Goal: Task Accomplishment & Management: Use online tool/utility

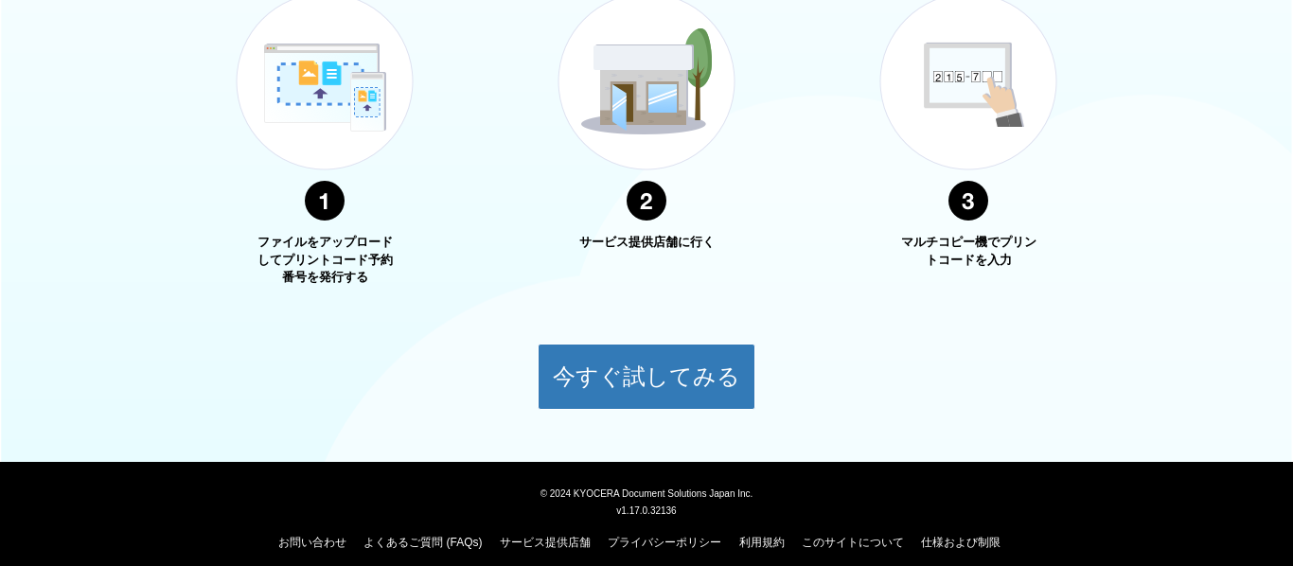
scroll to position [779, 0]
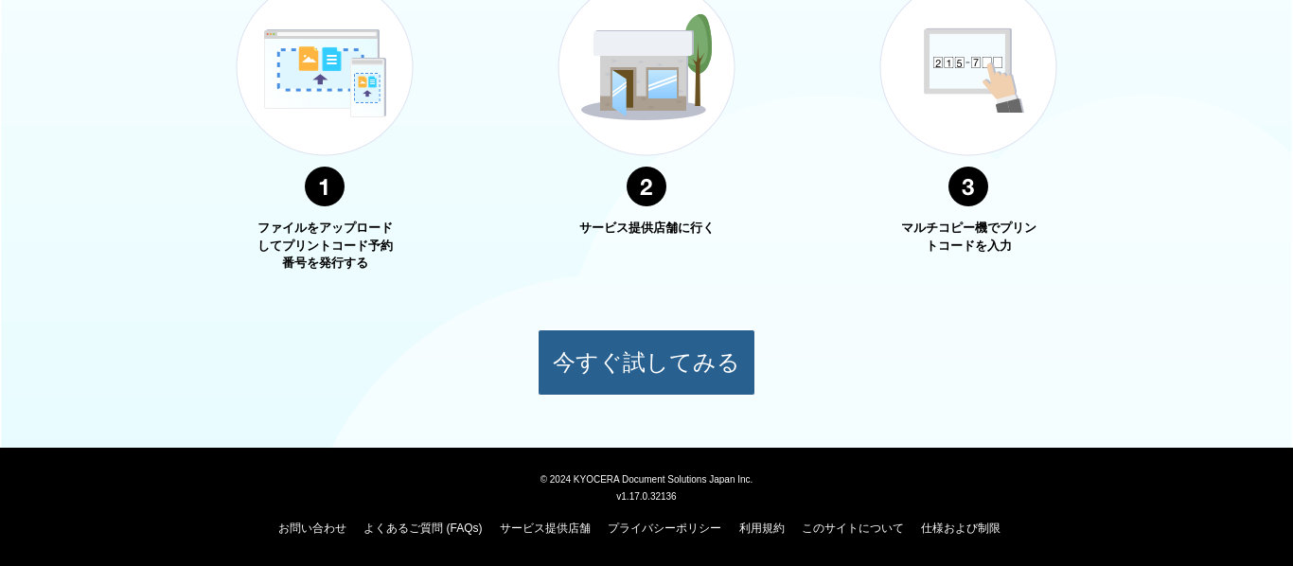
click at [597, 359] on button "今すぐ試してみる" at bounding box center [647, 362] width 218 height 66
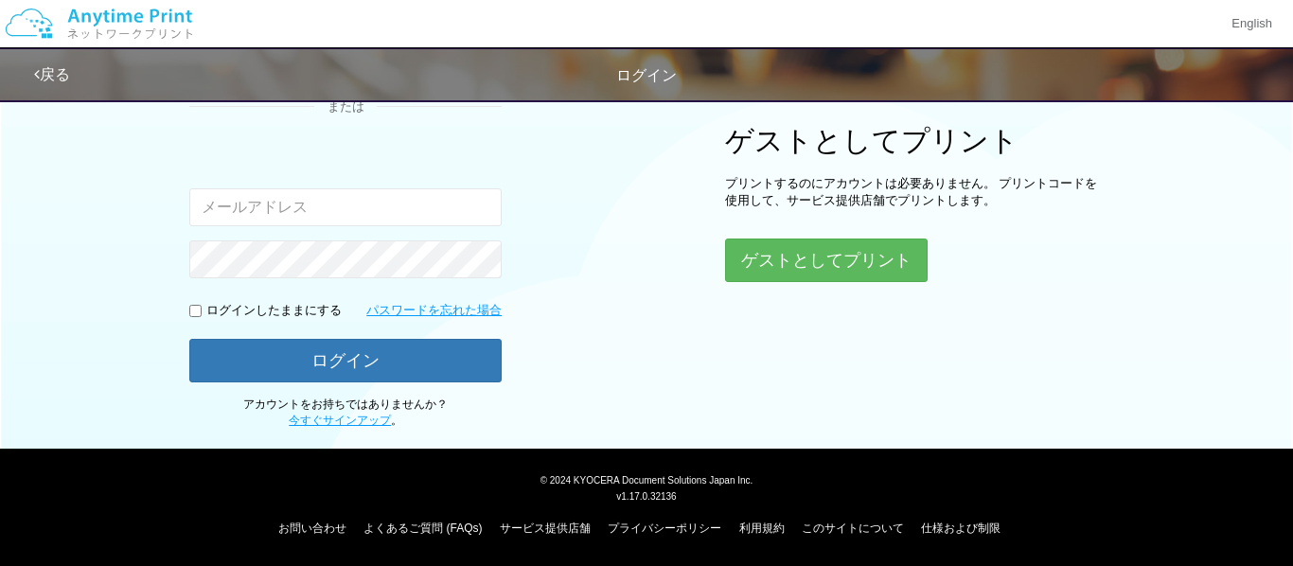
scroll to position [198, 0]
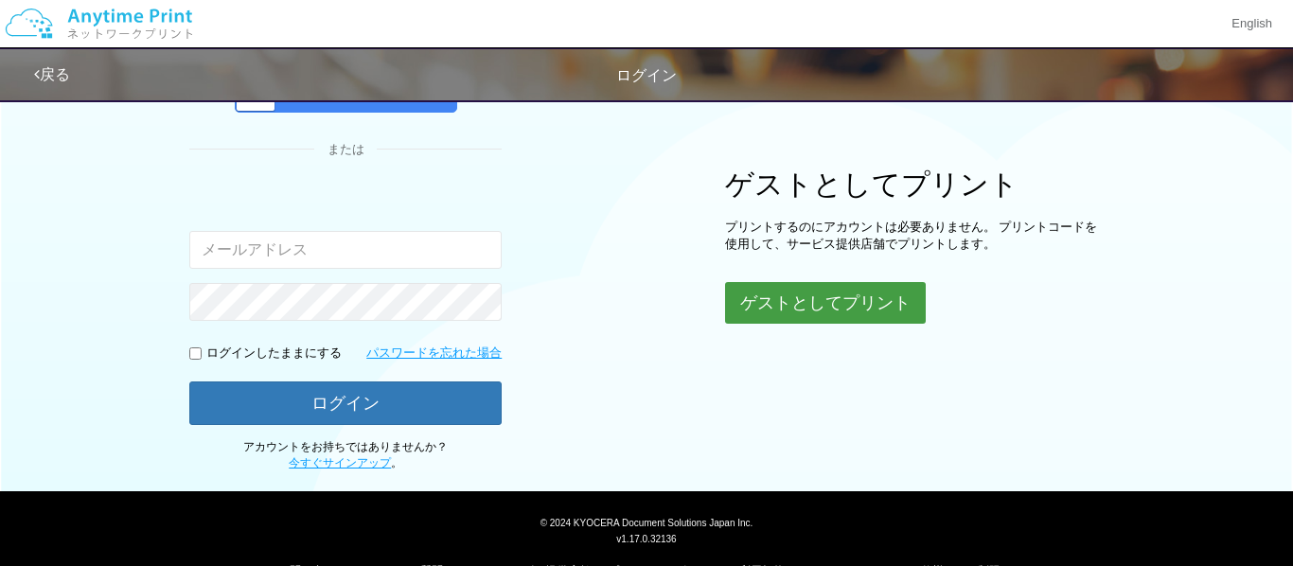
click at [737, 301] on button "ゲストとしてプリント" at bounding box center [825, 303] width 201 height 42
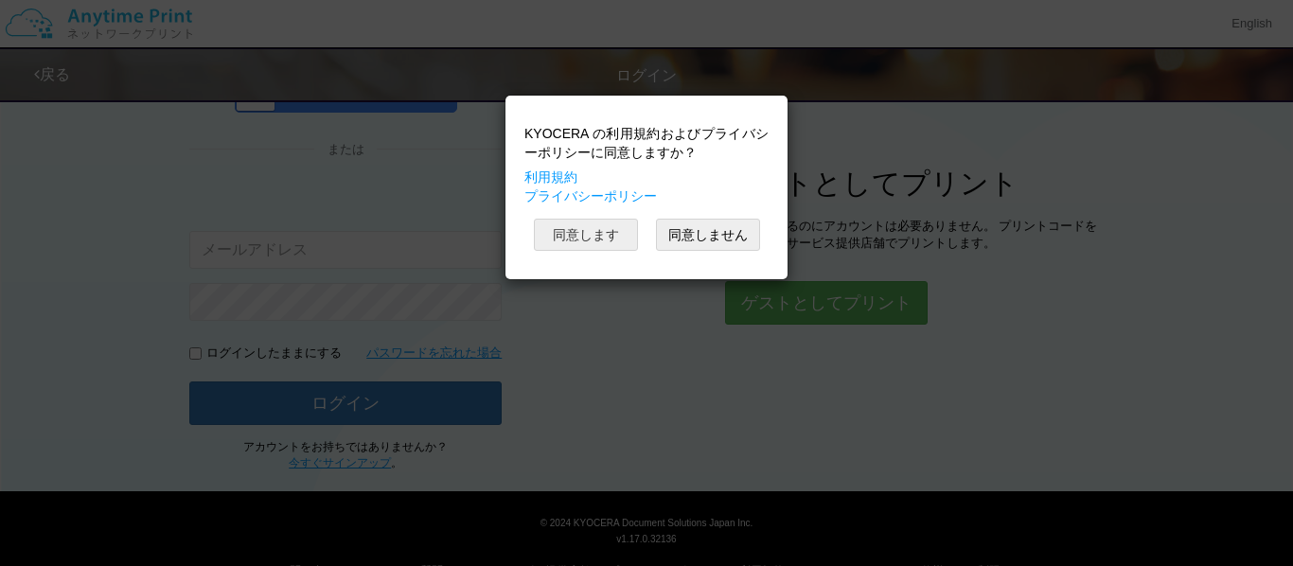
click at [581, 240] on button "同意します" at bounding box center [586, 235] width 104 height 32
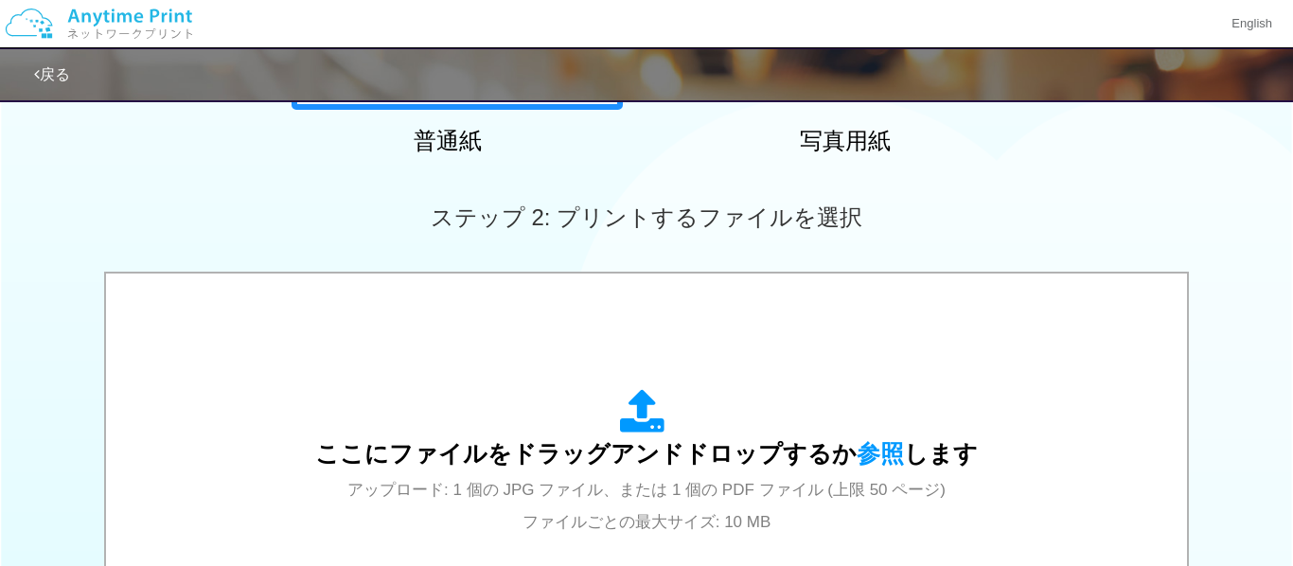
scroll to position [530, 0]
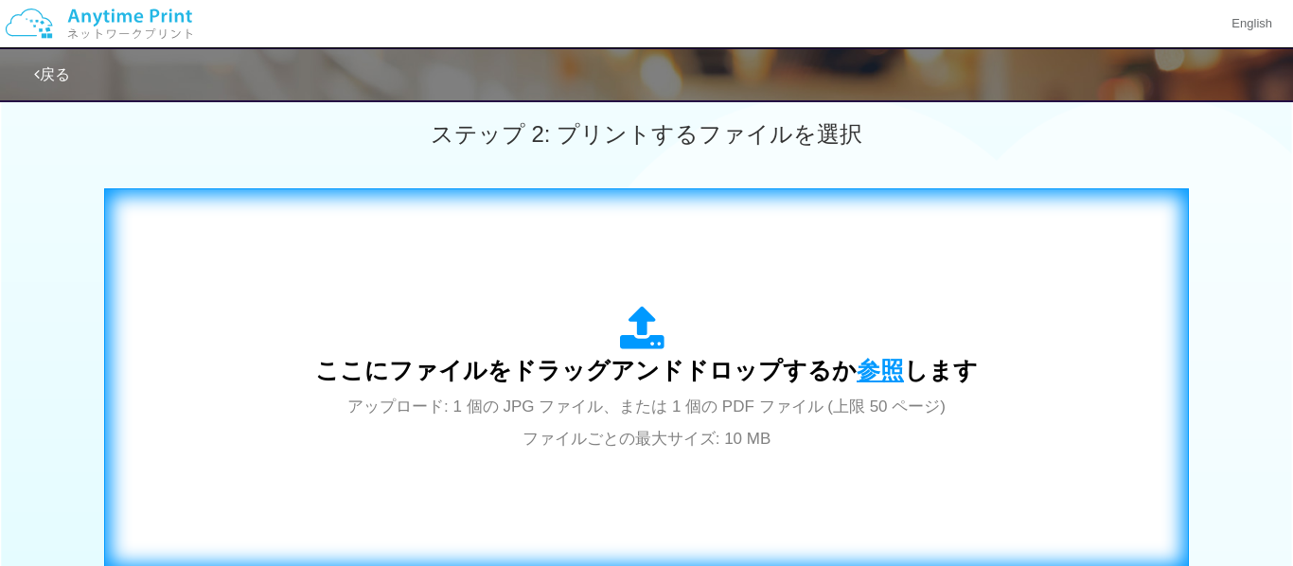
click at [866, 373] on span "参照" at bounding box center [880, 370] width 47 height 27
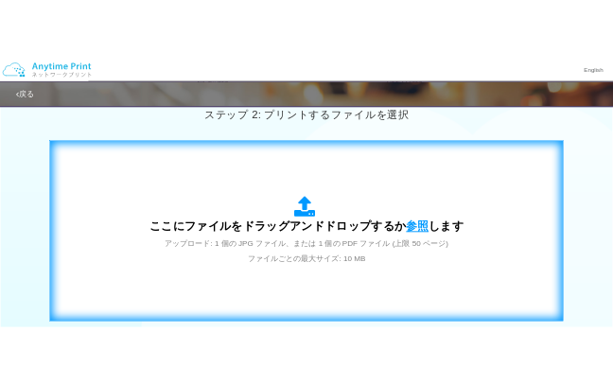
scroll to position [543, 0]
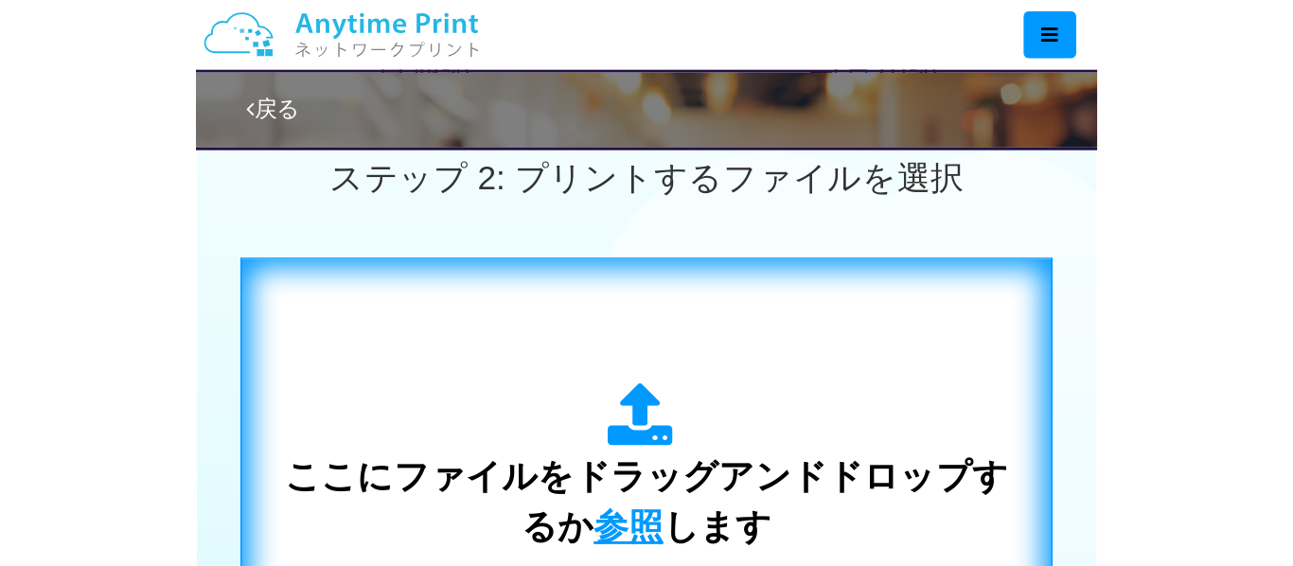
scroll to position [198, 0]
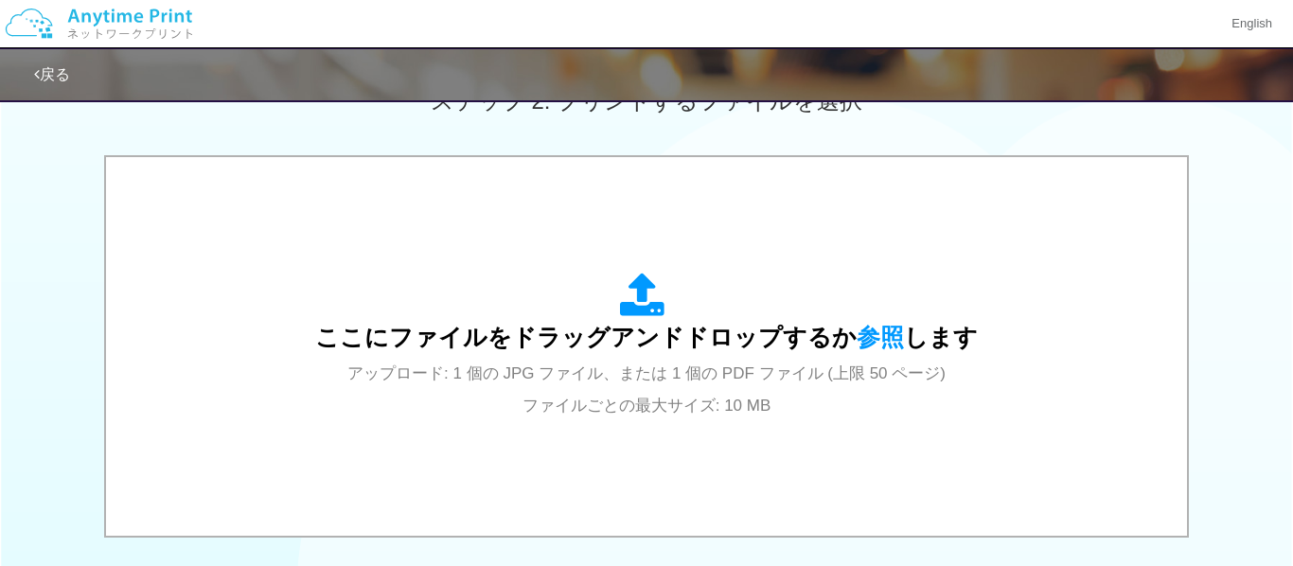
scroll to position [560, 0]
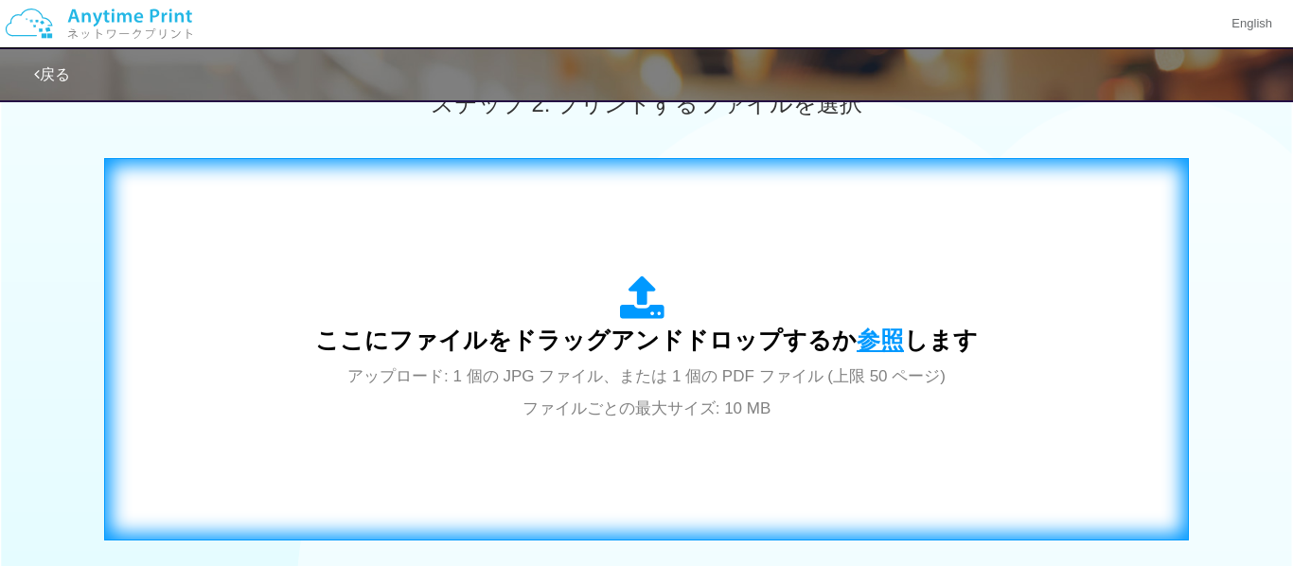
click at [880, 349] on span "参照" at bounding box center [880, 340] width 47 height 27
